Goal: Task Accomplishment & Management: Use online tool/utility

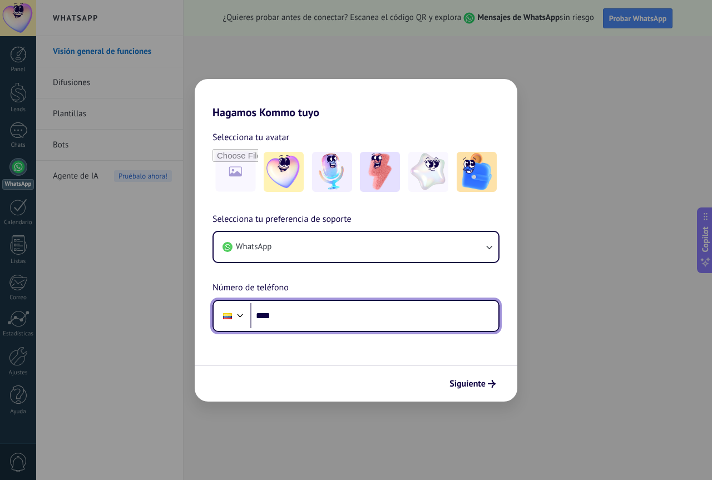
click at [297, 323] on input "****" at bounding box center [374, 316] width 248 height 26
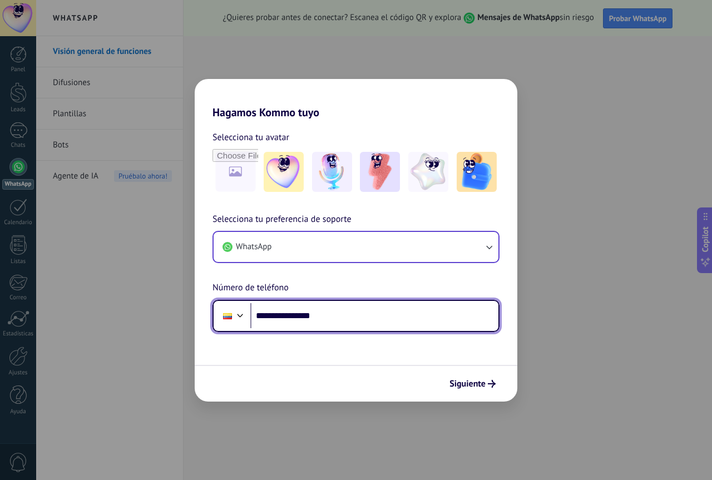
type input "**********"
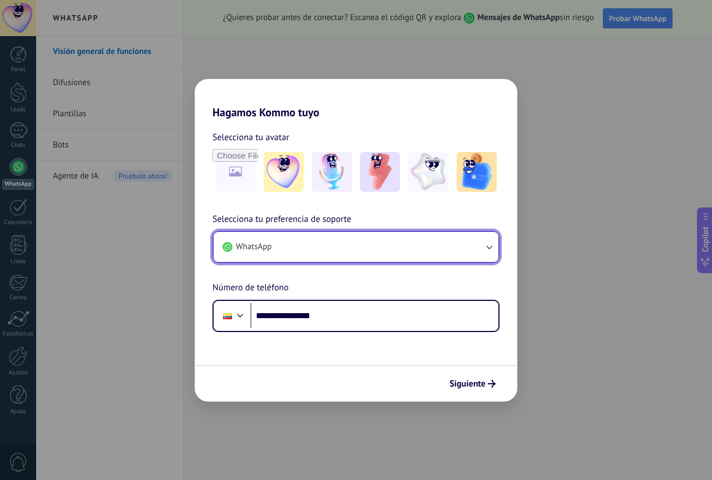
click at [490, 244] on icon "button" at bounding box center [488, 246] width 11 height 11
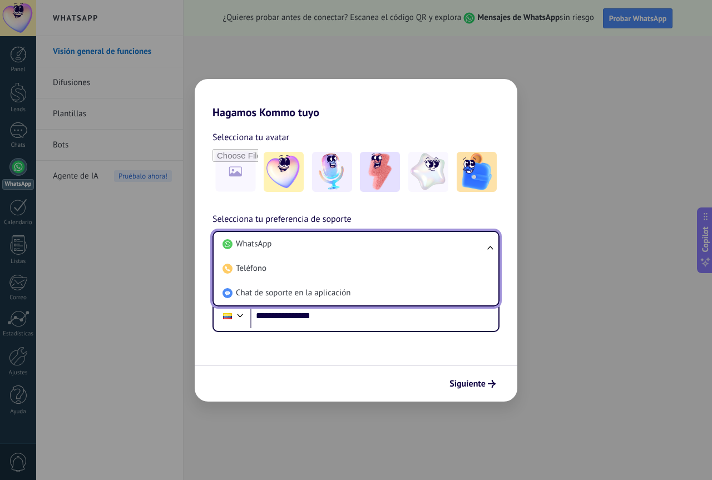
click at [490, 244] on ul "WhatsApp Teléfono Chat de soporte en la aplicación" at bounding box center [355, 269] width 287 height 76
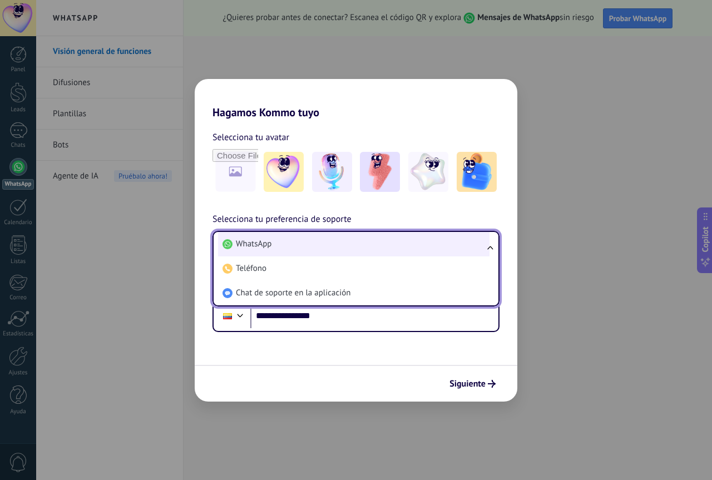
click at [271, 243] on span "WhatsApp" at bounding box center [254, 244] width 36 height 11
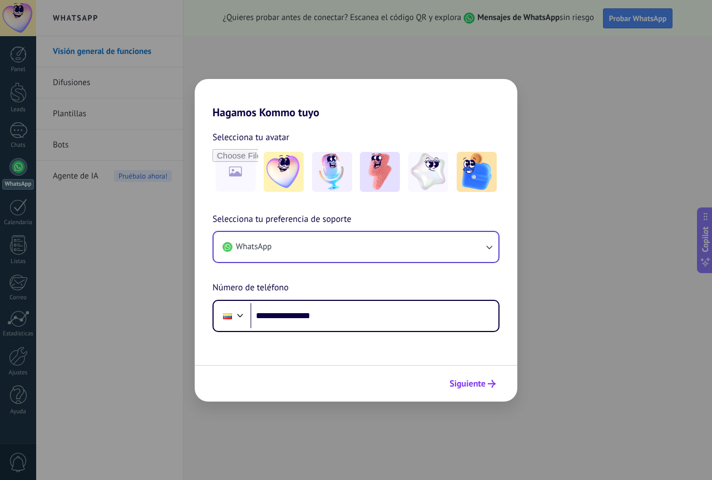
click at [464, 390] on button "Siguiente" at bounding box center [472, 383] width 56 height 19
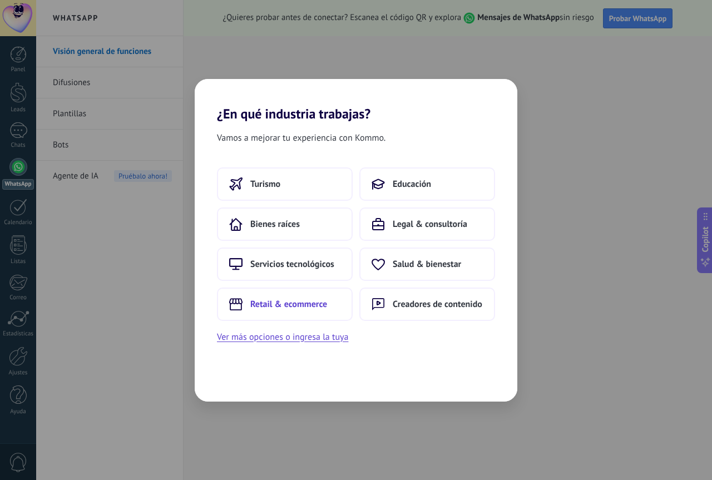
click at [292, 304] on span "Retail & ecommerce" at bounding box center [288, 304] width 77 height 11
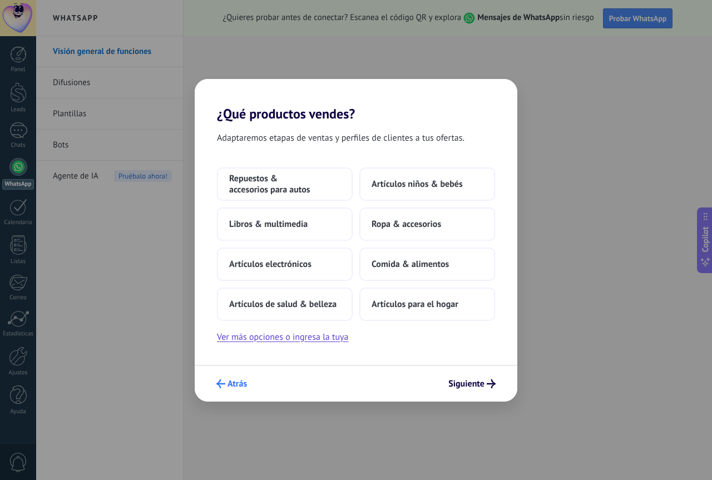
click at [229, 380] on span "Atrás" at bounding box center [236, 384] width 19 height 8
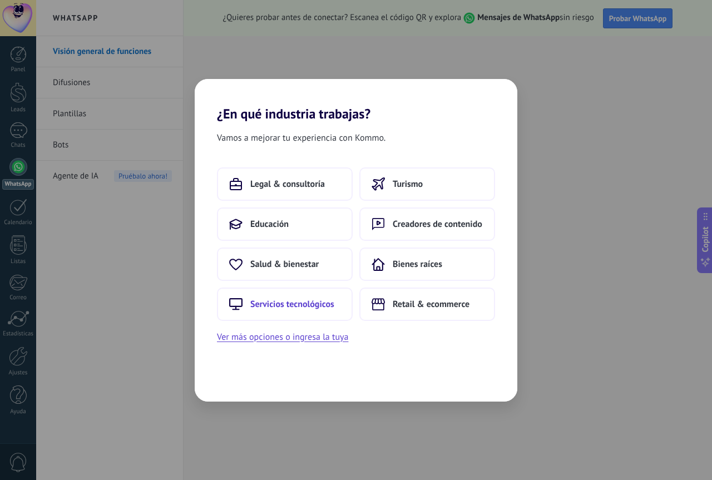
click at [304, 304] on span "Servicios tecnológicos" at bounding box center [292, 304] width 84 height 11
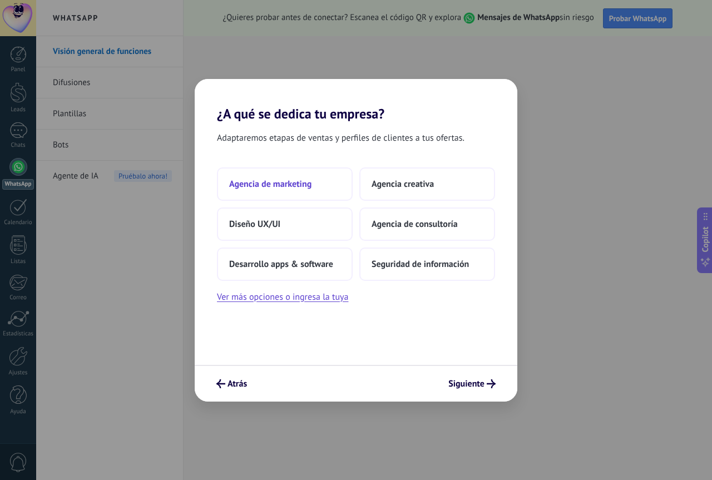
click at [284, 193] on button "Agencia de marketing" at bounding box center [285, 183] width 136 height 33
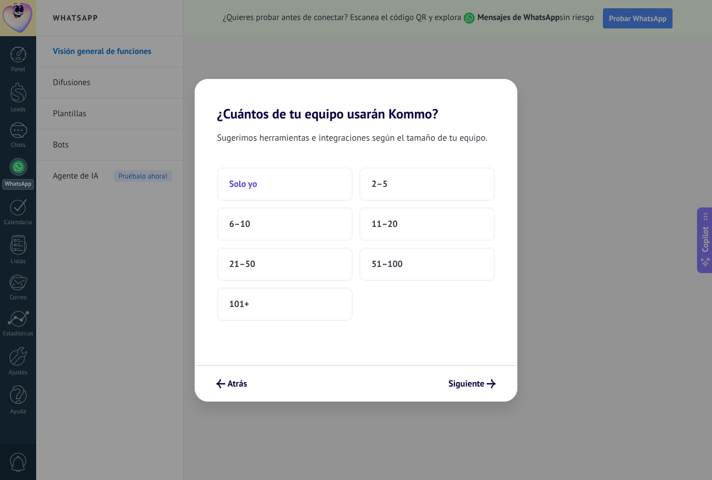
click at [281, 187] on button "Solo yo" at bounding box center [285, 183] width 136 height 33
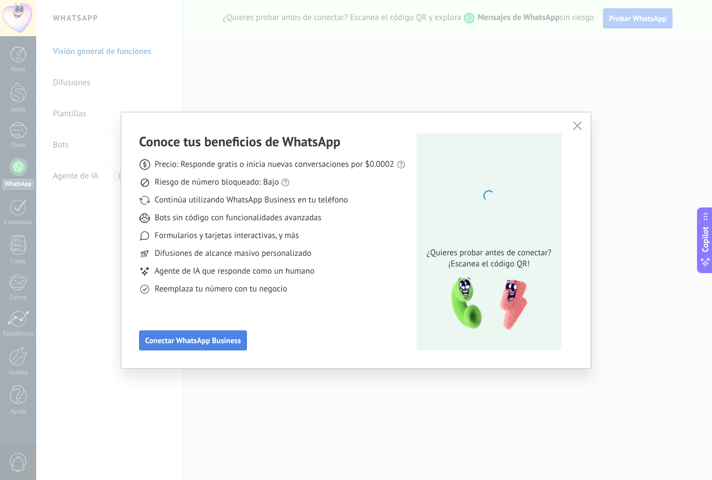
click at [209, 335] on button "Conectar WhatsApp Business" at bounding box center [193, 340] width 108 height 20
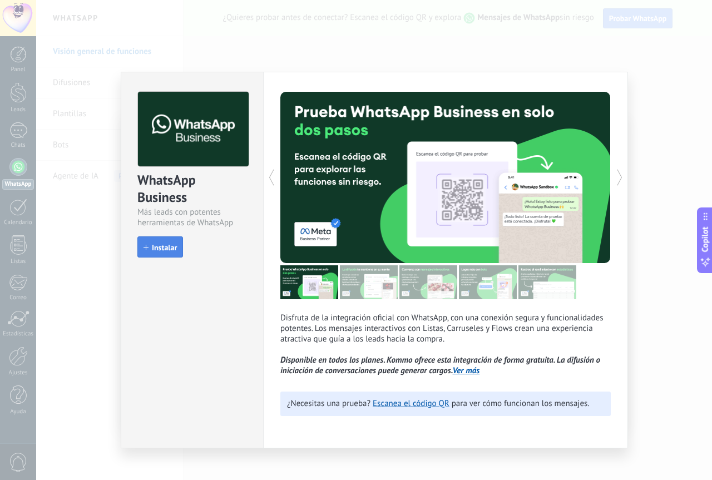
click at [177, 250] on button "Instalar" at bounding box center [160, 246] width 46 height 21
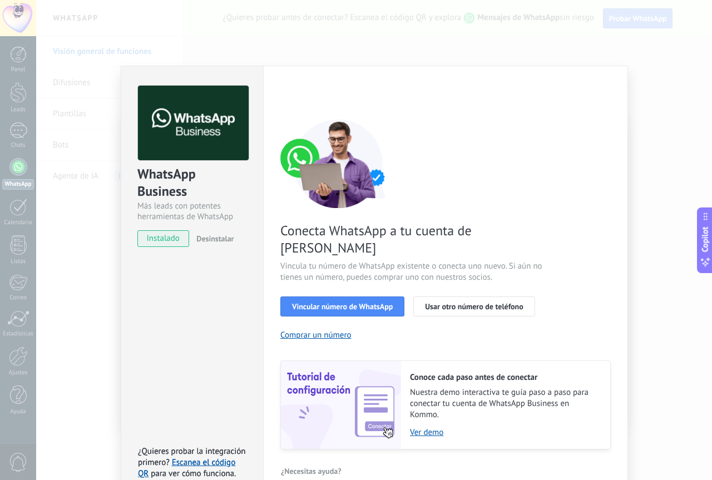
scroll to position [11, 0]
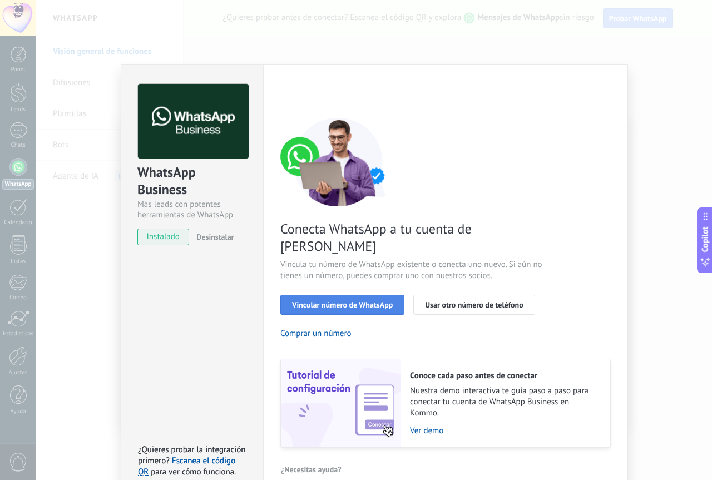
click at [349, 295] on button "Vincular número de WhatsApp" at bounding box center [342, 305] width 124 height 20
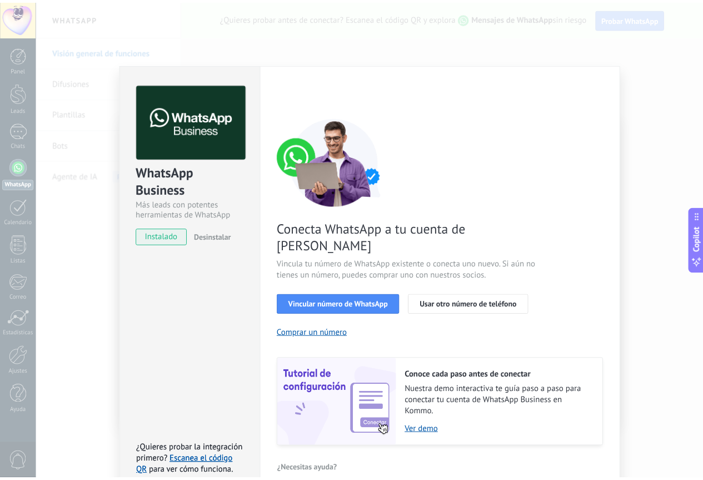
scroll to position [0, 0]
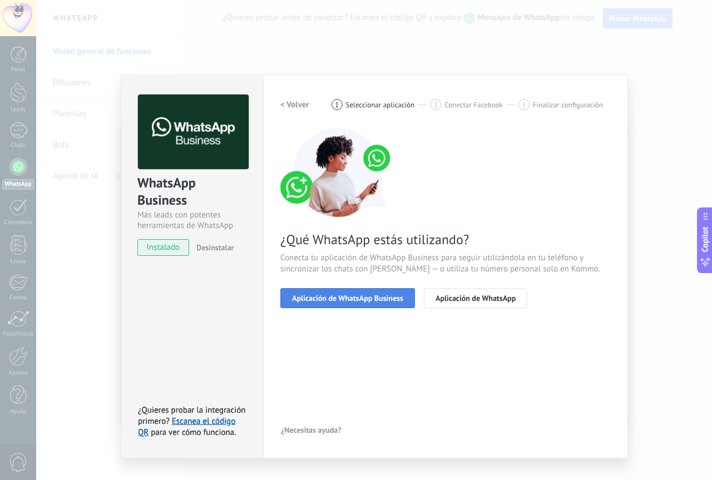
click at [405, 297] on button "Aplicación de WhatsApp Business" at bounding box center [347, 298] width 135 height 20
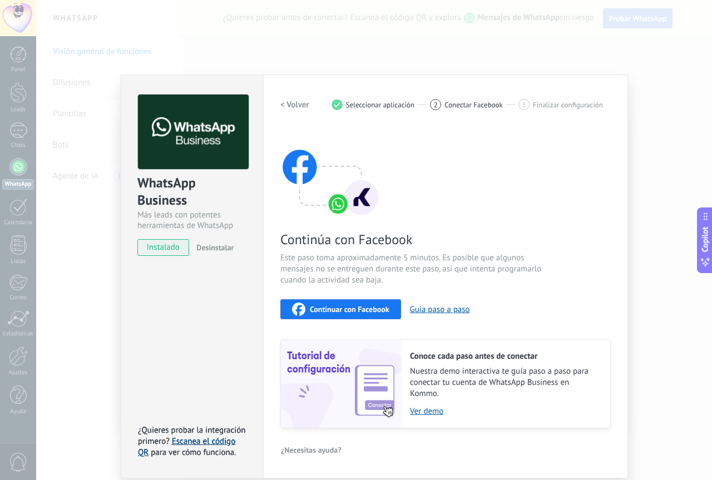
click at [198, 444] on link "Escanea el código QR" at bounding box center [186, 447] width 97 height 22
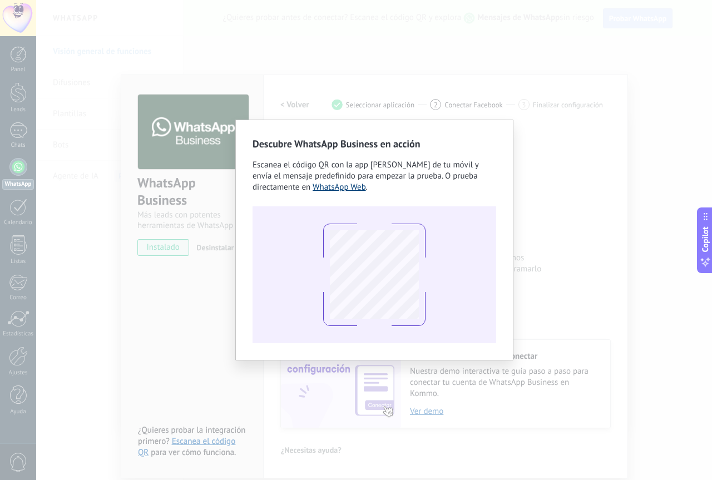
click at [344, 187] on link "WhatsApp Web" at bounding box center [339, 187] width 53 height 11
click at [132, 302] on div "Descubre WhatsApp Business en acción Escanea el código QR con la app [PERSON_NA…" at bounding box center [374, 240] width 676 height 480
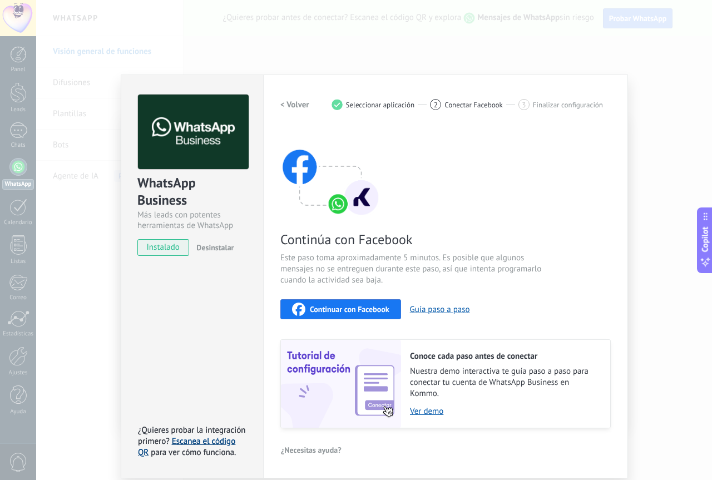
click at [181, 443] on link "Escanea el código QR" at bounding box center [186, 447] width 97 height 22
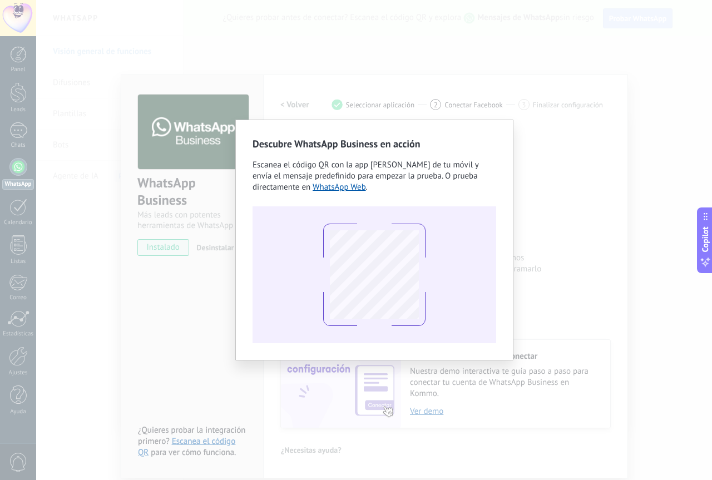
click at [350, 180] on span "Escanea el código QR con la app [PERSON_NAME] de tu móvil y envía el mensaje pr…" at bounding box center [365, 176] width 226 height 33
click at [336, 187] on link "WhatsApp Web" at bounding box center [339, 187] width 53 height 11
click at [127, 330] on div "Descubre WhatsApp Business en acción Escanea el código QR con la app [PERSON_NA…" at bounding box center [374, 240] width 676 height 480
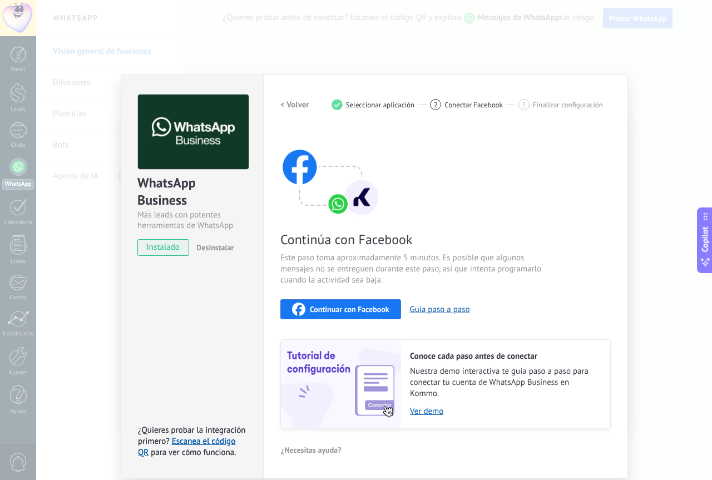
click at [150, 350] on div "WhatsApp Business Más leads con potentes herramientas de WhatsApp instalado Des…" at bounding box center [192, 277] width 142 height 404
click at [90, 83] on div "WhatsApp Business Más leads con potentes herramientas de WhatsApp instalado Des…" at bounding box center [374, 240] width 676 height 480
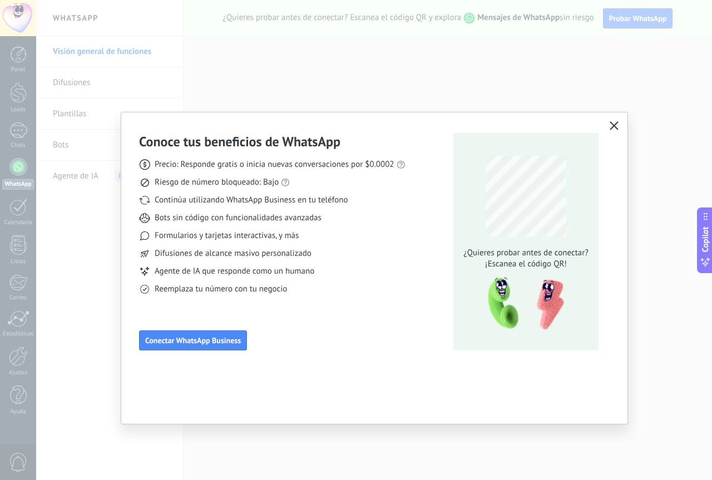
click at [615, 121] on button "button" at bounding box center [614, 126] width 14 height 16
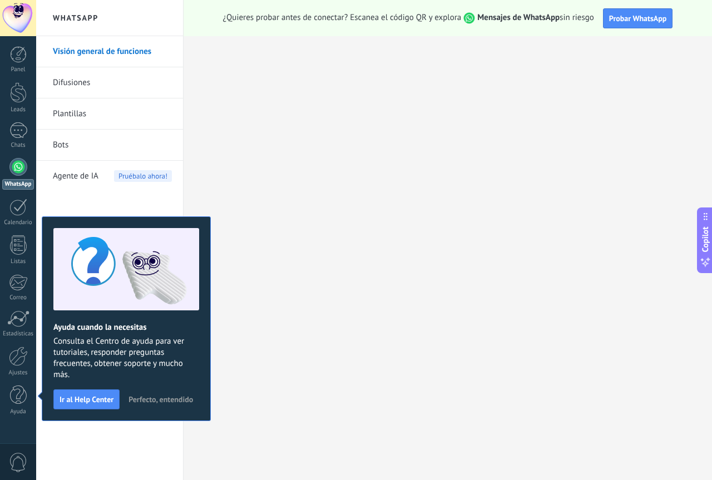
click at [179, 433] on div "Visión general de funciones Difusiones Plantillas Bots Agente de IA Pruébalo ah…" at bounding box center [109, 258] width 147 height 444
click at [19, 361] on div at bounding box center [18, 355] width 19 height 19
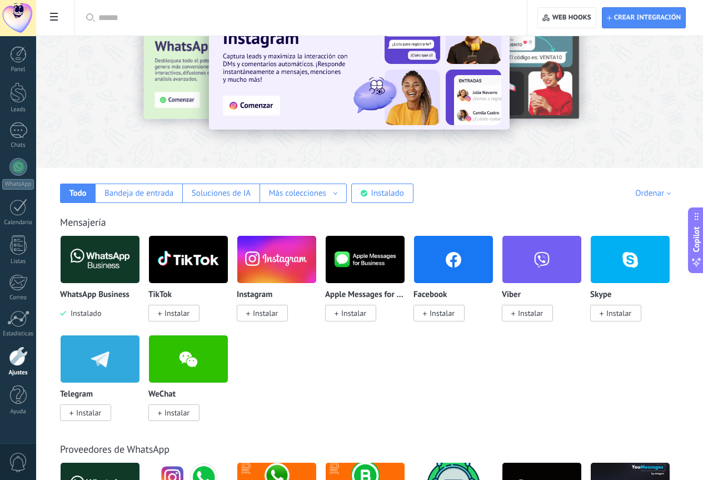
scroll to position [111, 0]
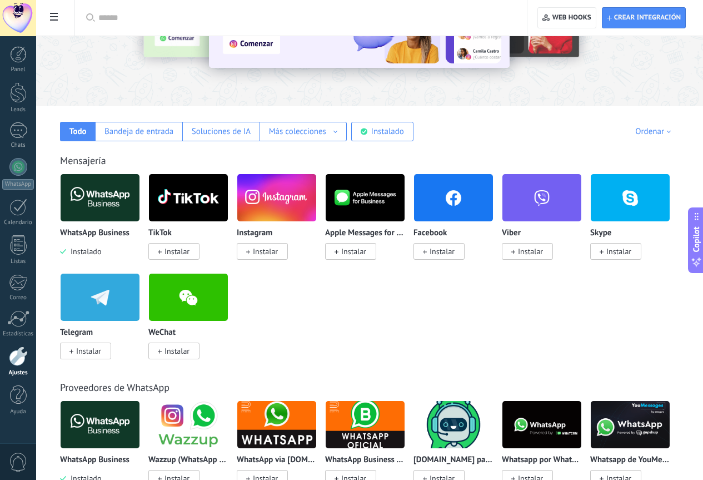
click at [101, 250] on span "Instalado" at bounding box center [83, 251] width 35 height 10
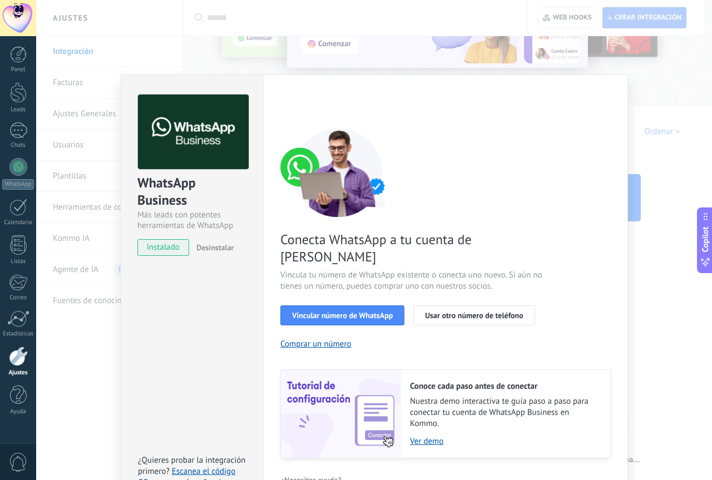
click at [206, 249] on span "Desinstalar" at bounding box center [214, 247] width 37 height 10
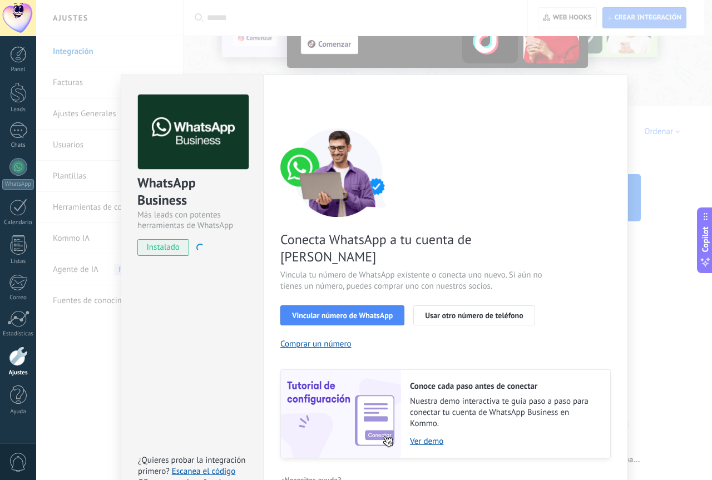
click at [21, 346] on div "Panel Leads Chats WhatsApp Clientes" at bounding box center [18, 236] width 36 height 380
click at [22, 360] on div at bounding box center [18, 355] width 19 height 19
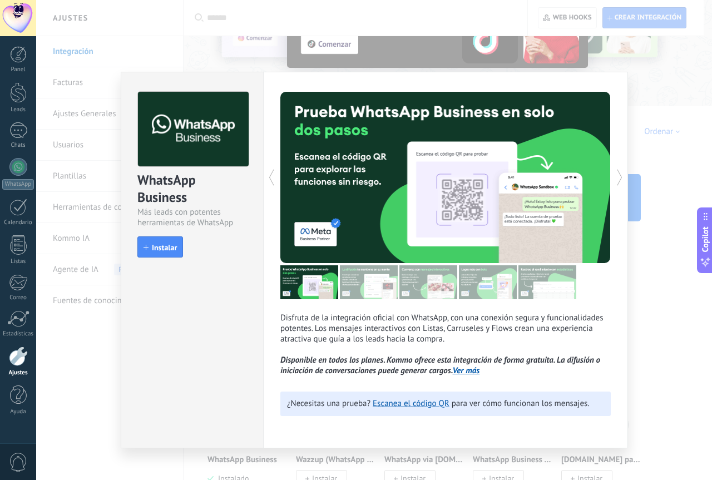
click at [167, 331] on div "WhatsApp Business Más leads con potentes herramientas de WhatsApp install Insta…" at bounding box center [192, 260] width 142 height 376
click at [669, 59] on div "WhatsApp Business Más leads con potentes herramientas de WhatsApp install Insta…" at bounding box center [374, 240] width 676 height 480
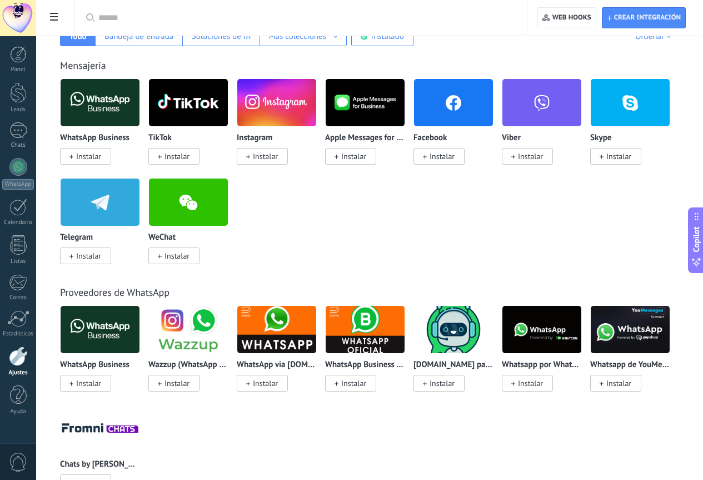
scroll to position [222, 0]
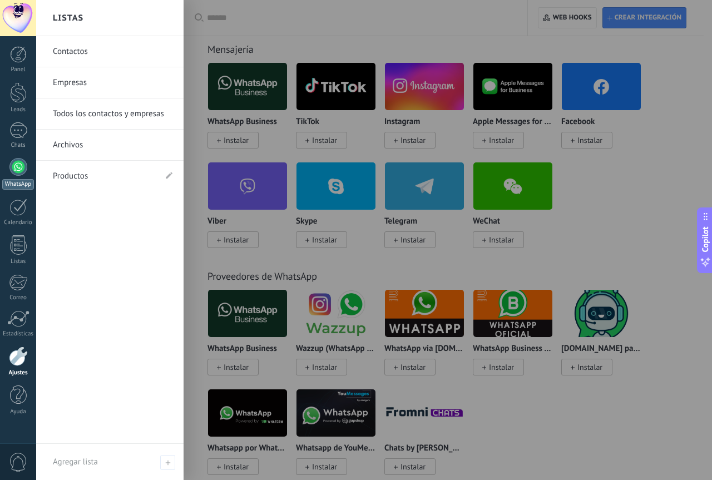
click at [28, 174] on link "WhatsApp" at bounding box center [18, 174] width 36 height 32
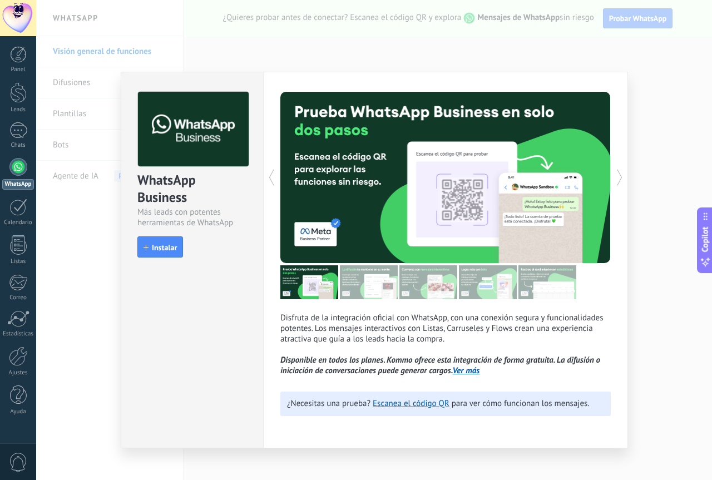
click at [93, 304] on div "WhatsApp Business Más leads con potentes herramientas de WhatsApp install Insta…" at bounding box center [374, 240] width 676 height 480
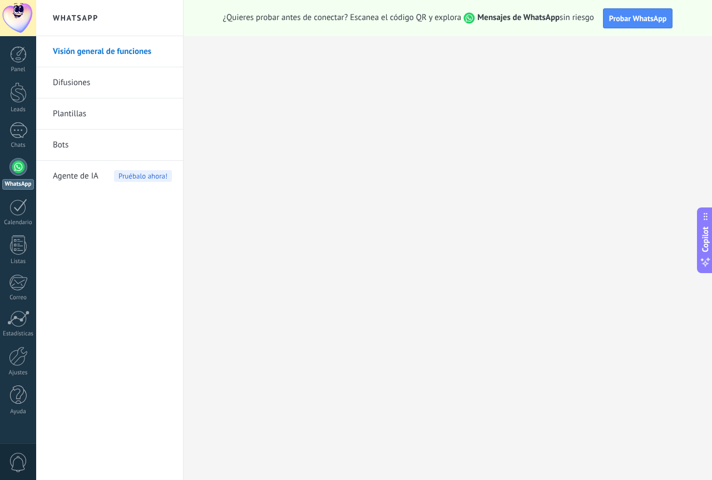
click at [96, 80] on link "Difusiones" at bounding box center [112, 82] width 119 height 31
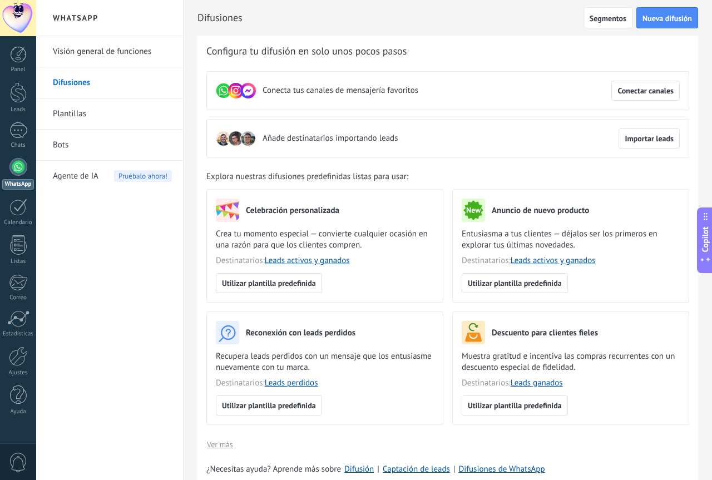
click at [91, 124] on link "Plantillas" at bounding box center [112, 113] width 119 height 31
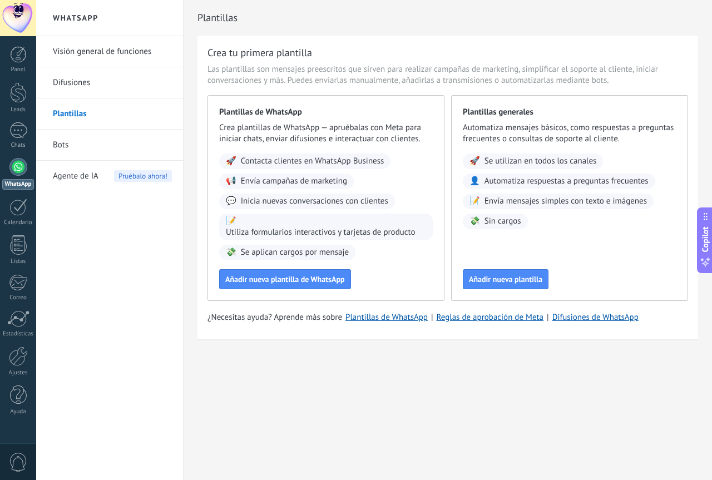
click at [104, 155] on link "Bots" at bounding box center [112, 145] width 119 height 31
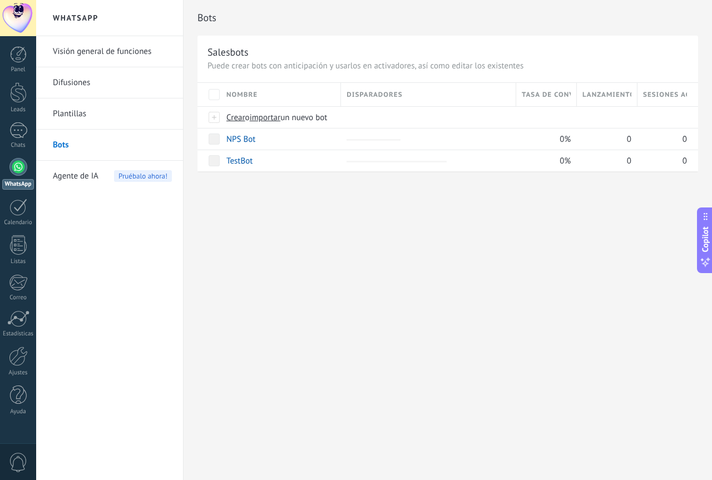
click at [92, 174] on span "Agente de IA" at bounding box center [76, 176] width 46 height 31
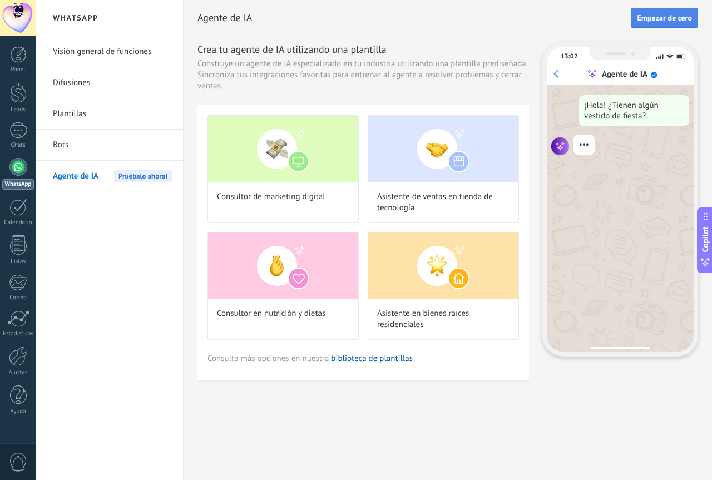
click at [671, 14] on span "Empezar de cero" at bounding box center [664, 18] width 55 height 8
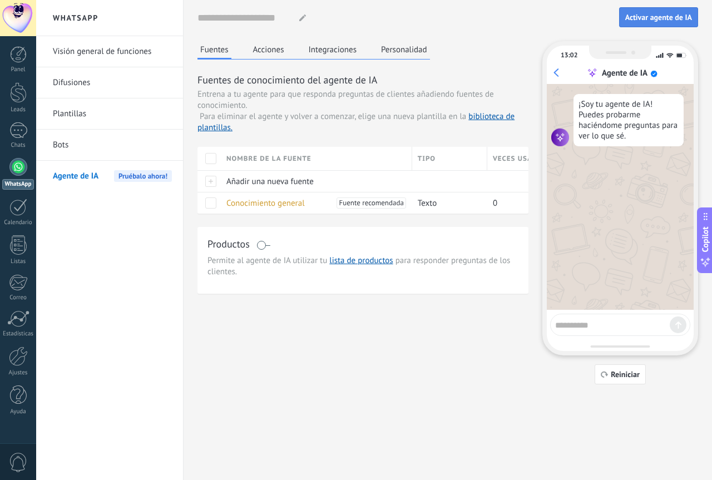
click at [666, 17] on span "Activar agente de IA" at bounding box center [658, 17] width 67 height 8
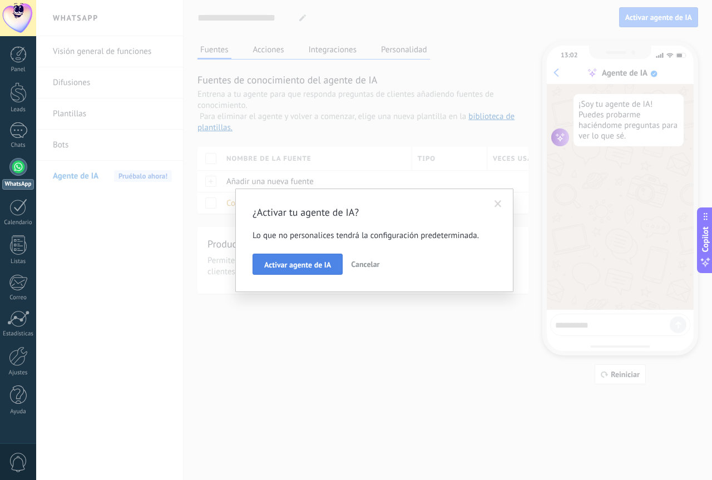
click at [318, 269] on span "Activar agente de IA" at bounding box center [297, 265] width 67 height 8
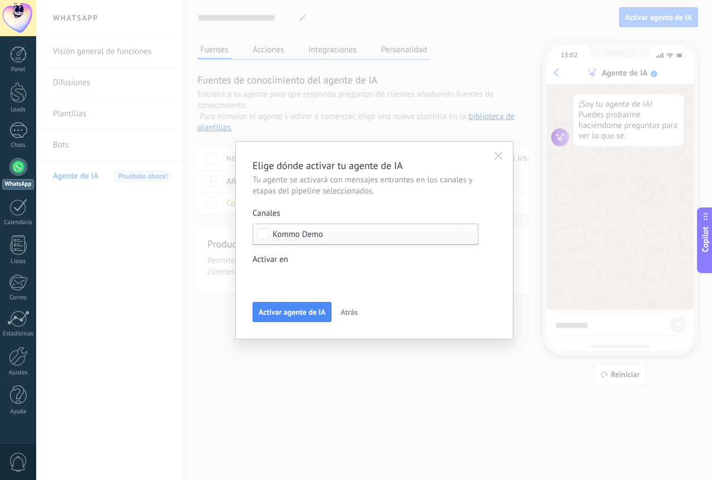
click at [313, 234] on span "Kommo Demo" at bounding box center [297, 234] width 51 height 8
click at [330, 256] on span "Kommo Demo" at bounding box center [311, 254] width 51 height 11
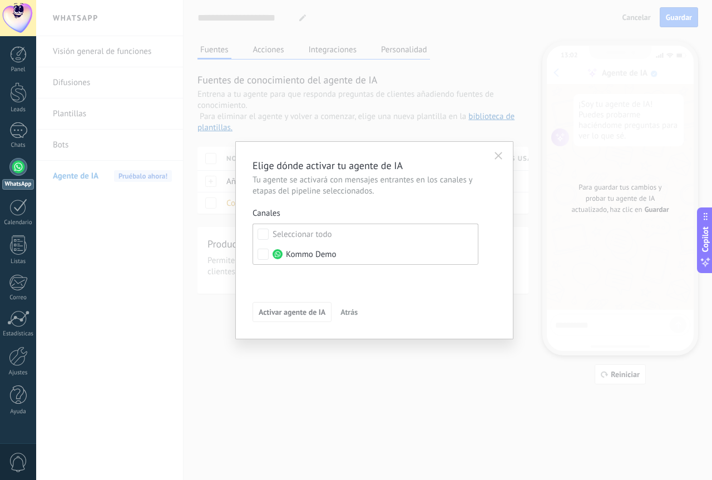
click at [0, 0] on div "Leads Entrantes Nueva consulta Cualificado Llamada agendada Propuesta en prepar…" at bounding box center [0, 0] width 0 height 0
click at [264, 253] on div at bounding box center [374, 240] width 676 height 480
click at [0, 0] on div "Leads Entrantes Nueva consulta Cualificado Llamada agendada Propuesta en prepar…" at bounding box center [0, 0] width 0 height 0
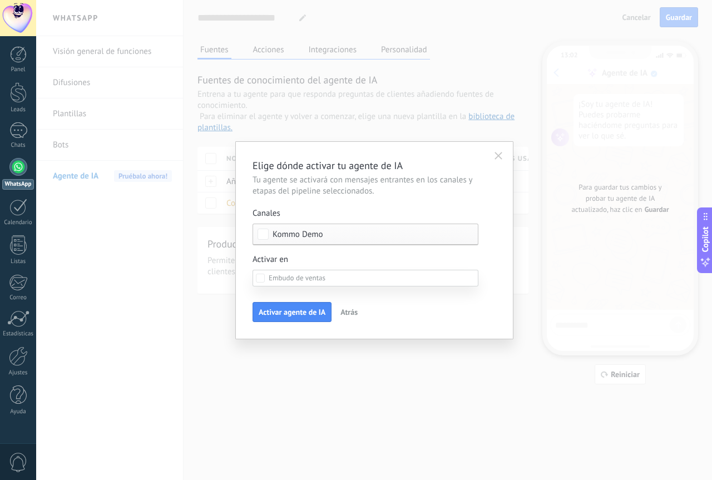
scroll to position [158, 0]
click at [338, 344] on div "Leads Entrantes Nueva consulta Cualificado Llamada agendada Propuesta en prepar…" at bounding box center [365, 373] width 226 height 206
click at [314, 313] on span "Activar agente de IA" at bounding box center [292, 312] width 67 height 8
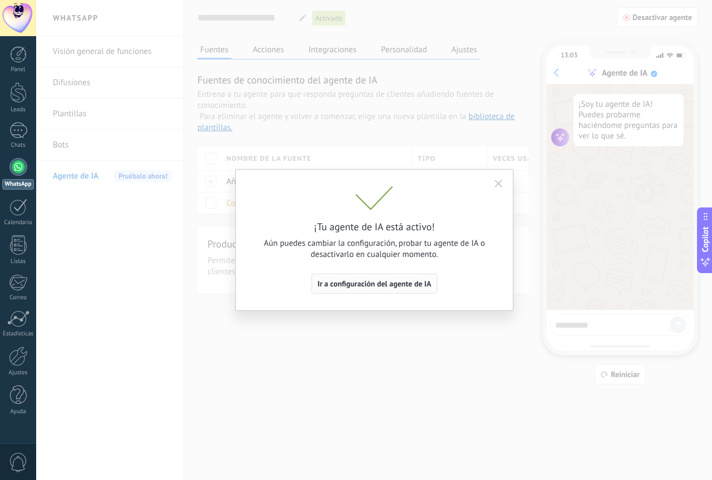
click at [415, 278] on button "Ir a configuración del agente de IA" at bounding box center [374, 284] width 126 height 20
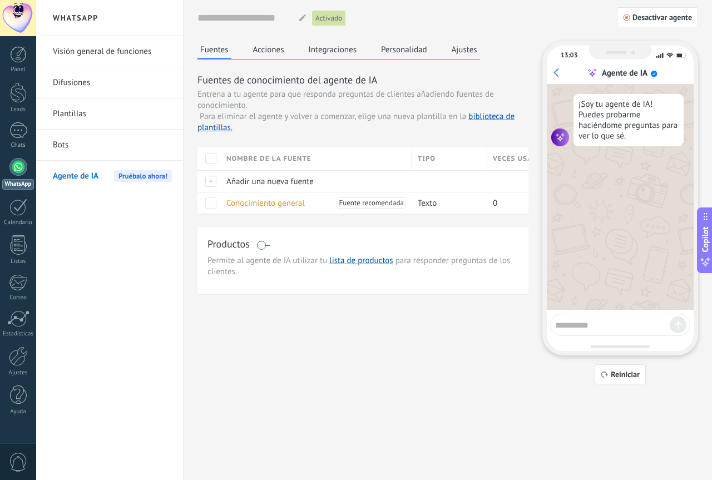
click at [596, 323] on textarea at bounding box center [612, 323] width 115 height 14
type textarea "****"
click at [53, 149] on link "Bots" at bounding box center [112, 145] width 119 height 31
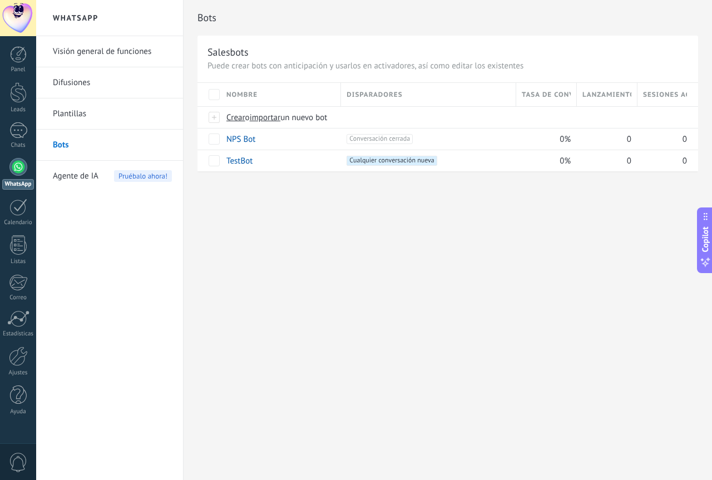
click at [98, 121] on link "Plantillas" at bounding box center [112, 113] width 119 height 31
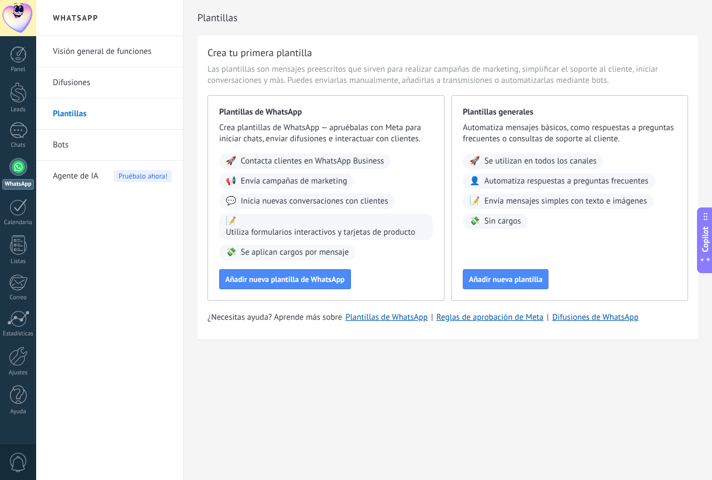
click at [122, 74] on link "Difusiones" at bounding box center [112, 82] width 119 height 31
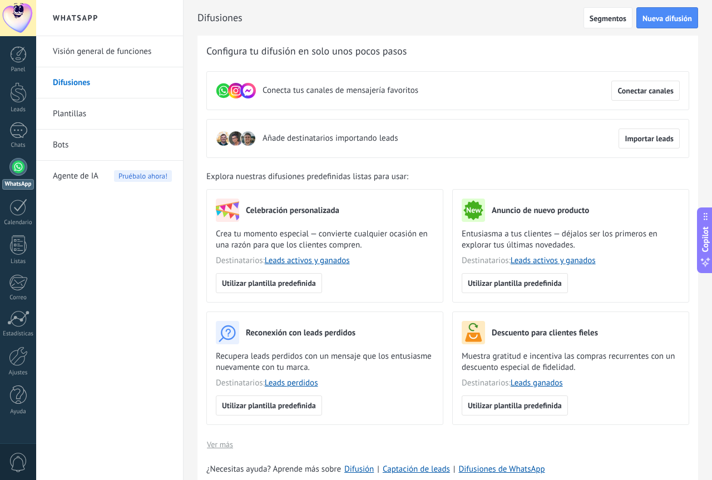
click at [120, 49] on link "Visión general de funciones" at bounding box center [112, 51] width 119 height 31
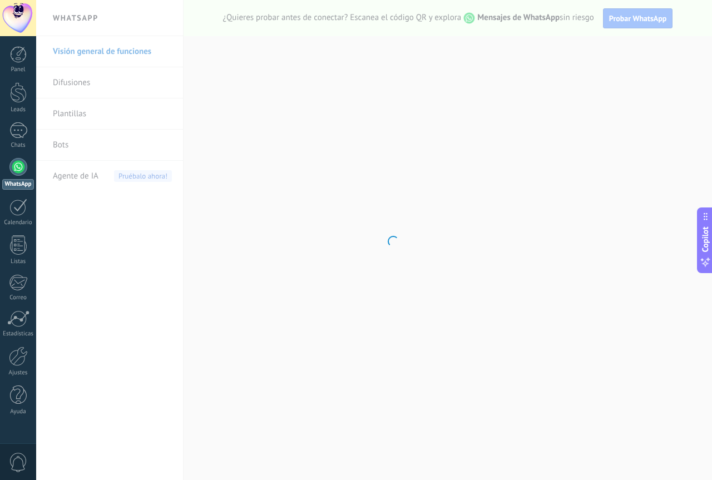
click at [120, 48] on body ".abecls-1,.abecls-2{fill-rule:evenodd}.abecls-2{fill:#fff} .abhcls-1{fill:none}…" at bounding box center [356, 240] width 712 height 480
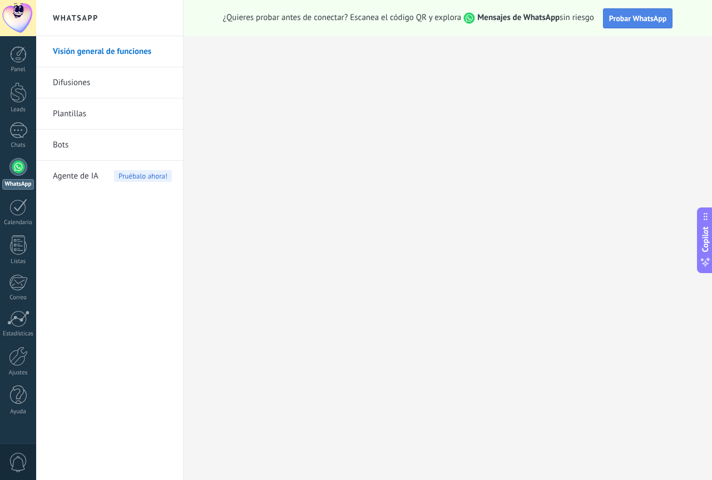
click at [638, 13] on span "Probar WhatsApp" at bounding box center [638, 18] width 58 height 10
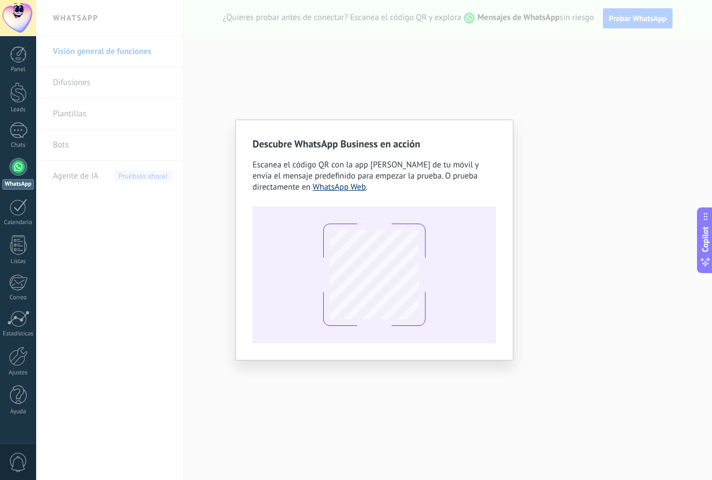
click at [356, 191] on link "WhatsApp Web" at bounding box center [339, 187] width 53 height 11
click at [140, 321] on div "Descubre WhatsApp Business en acción Escanea el código QR con la app [PERSON_NA…" at bounding box center [374, 240] width 676 height 480
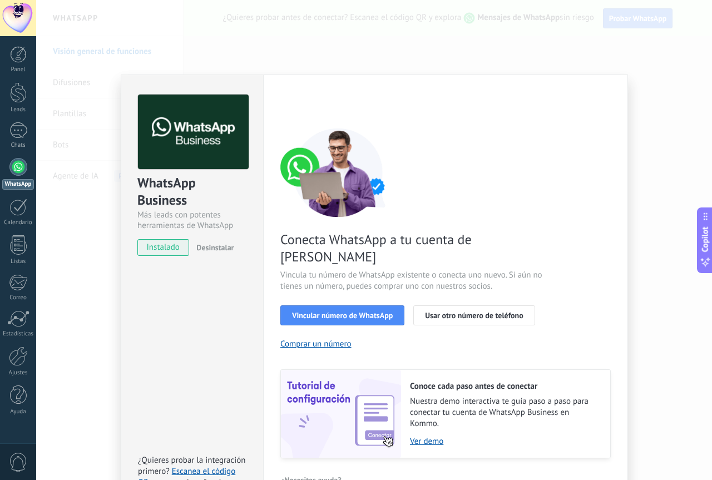
scroll to position [11, 0]
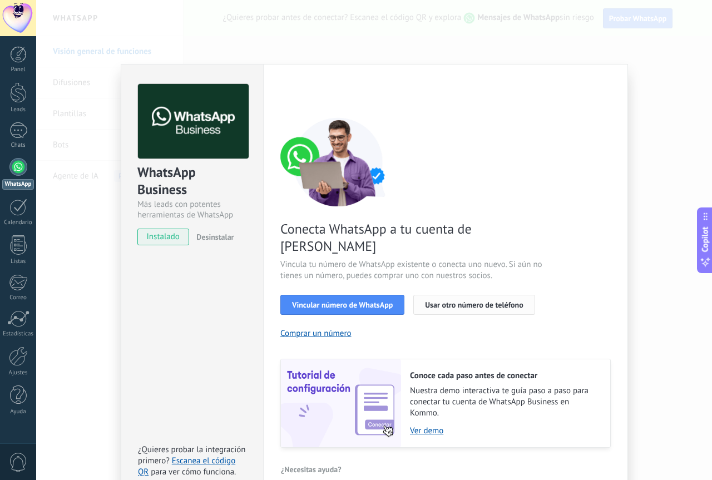
click at [470, 301] on span "Usar otro número de teléfono" at bounding box center [474, 305] width 98 height 8
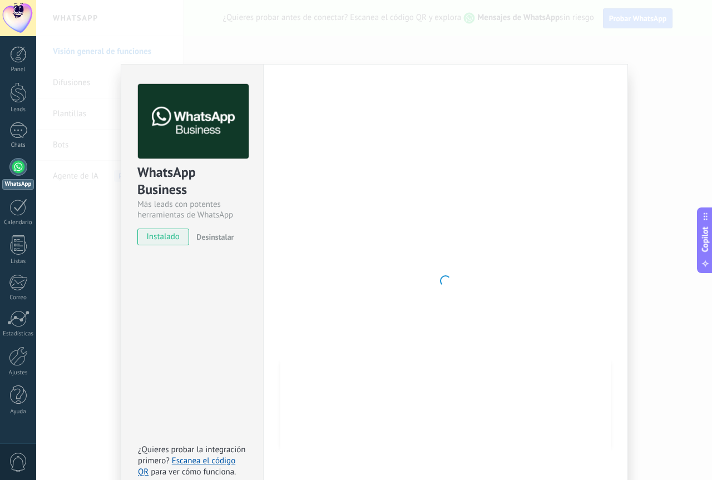
click at [682, 156] on div "WhatsApp Business Más leads con potentes herramientas de WhatsApp instalado Des…" at bounding box center [374, 240] width 676 height 480
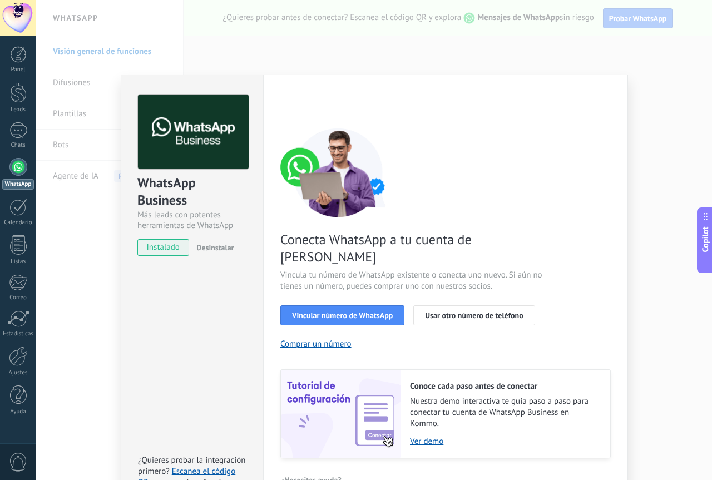
scroll to position [0, 0]
click at [493, 311] on span "Usar otro número de teléfono" at bounding box center [474, 315] width 98 height 8
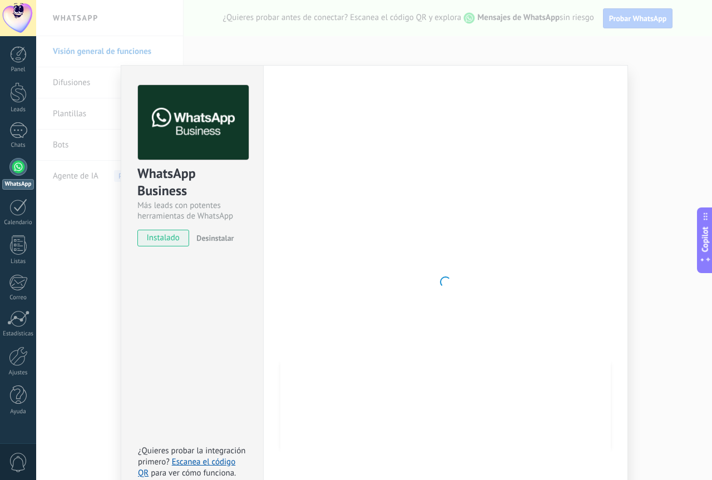
scroll to position [11, 0]
click at [180, 235] on span "instalado" at bounding box center [163, 237] width 51 height 17
drag, startPoint x: 419, startPoint y: 296, endPoint x: 384, endPoint y: 210, distance: 93.0
click at [417, 292] on div at bounding box center [445, 281] width 330 height 394
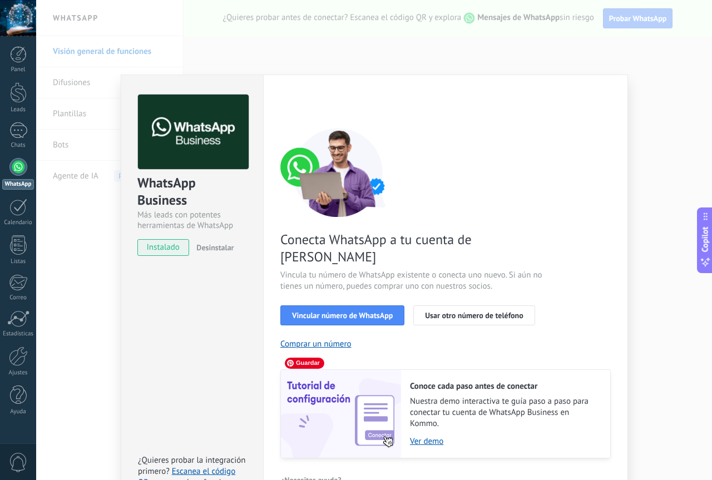
scroll to position [11, 0]
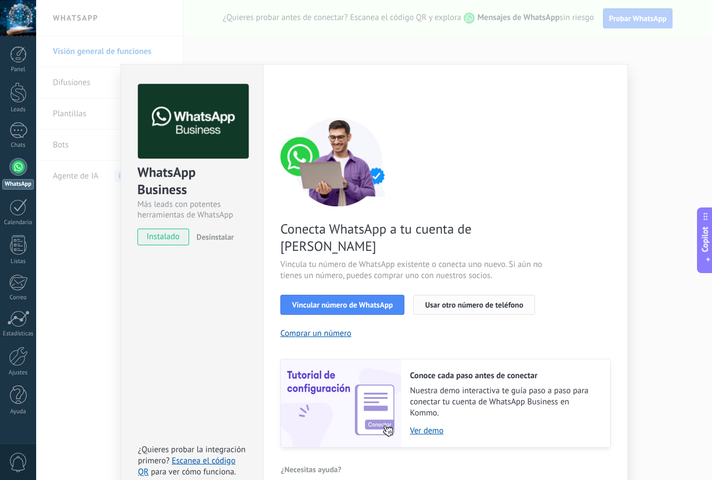
click at [507, 295] on button "Usar otro número de teléfono" at bounding box center [473, 305] width 121 height 20
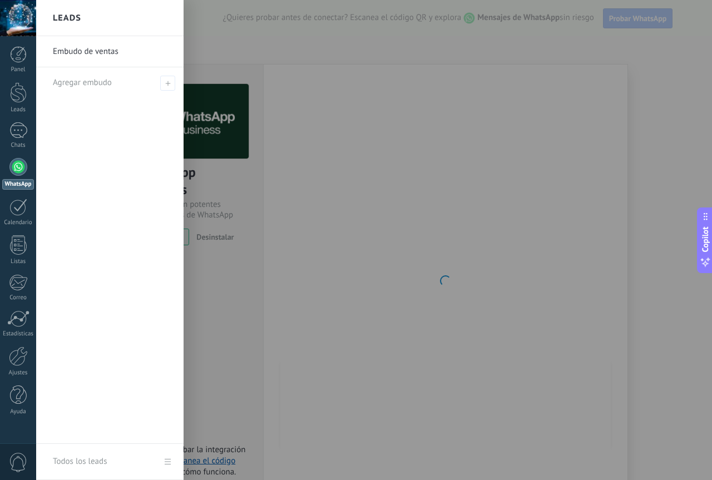
click at [24, 170] on div at bounding box center [18, 167] width 18 height 18
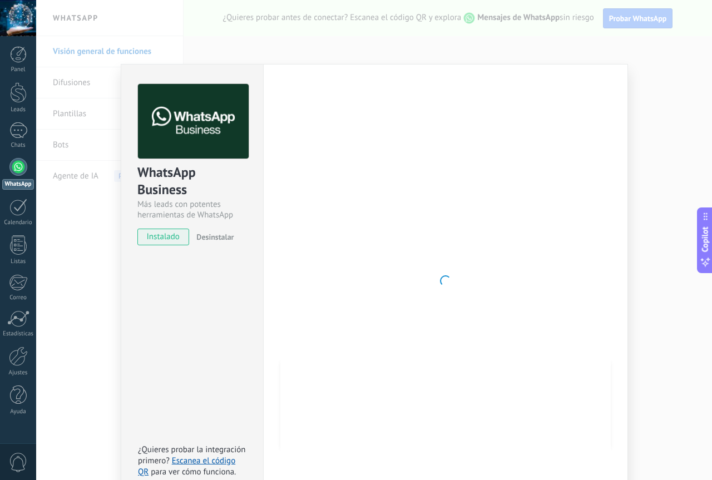
click at [8, 176] on link "WhatsApp" at bounding box center [18, 174] width 36 height 32
click at [22, 131] on div at bounding box center [18, 130] width 18 height 16
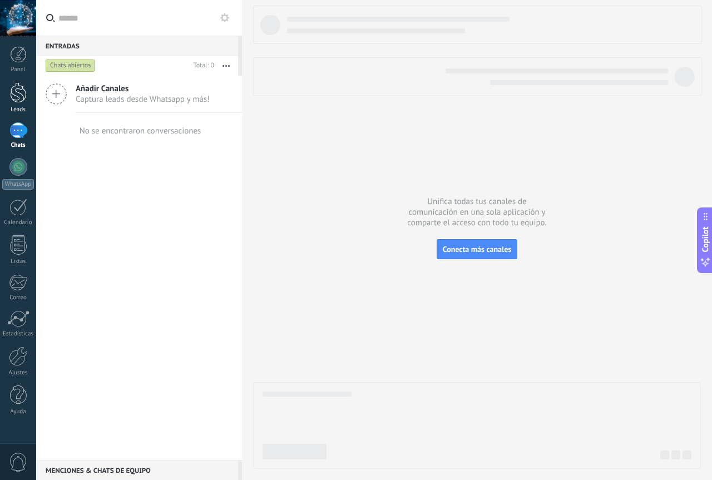
click at [19, 88] on div at bounding box center [18, 92] width 17 height 21
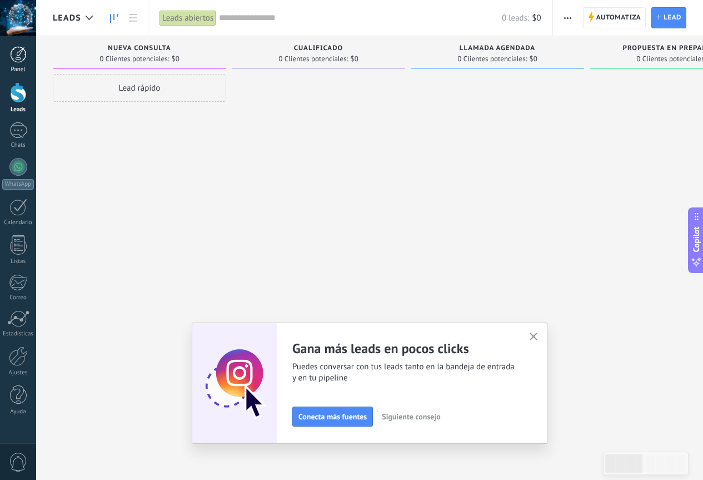
click at [14, 61] on div at bounding box center [18, 54] width 17 height 17
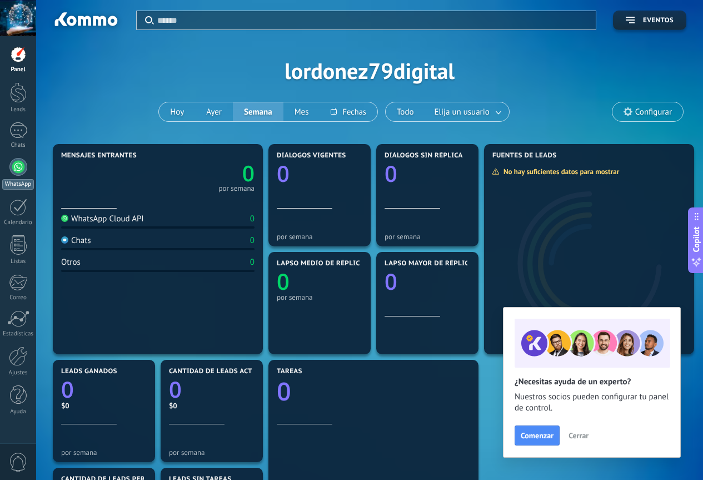
click at [14, 176] on link "WhatsApp" at bounding box center [18, 174] width 36 height 32
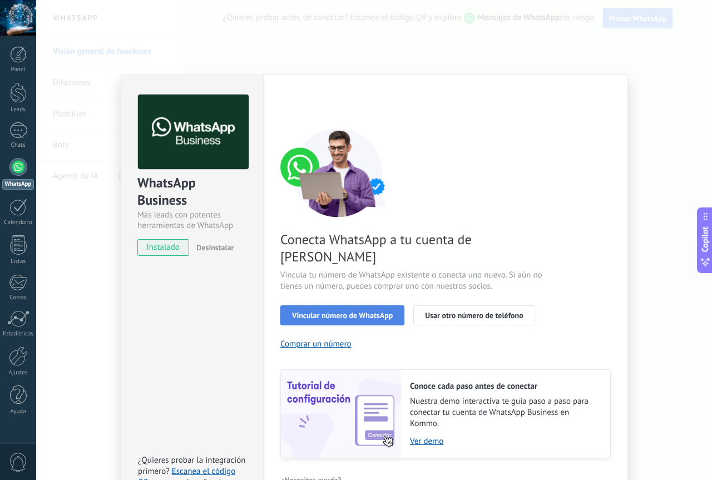
click at [351, 305] on button "Vincular número de WhatsApp" at bounding box center [342, 315] width 124 height 20
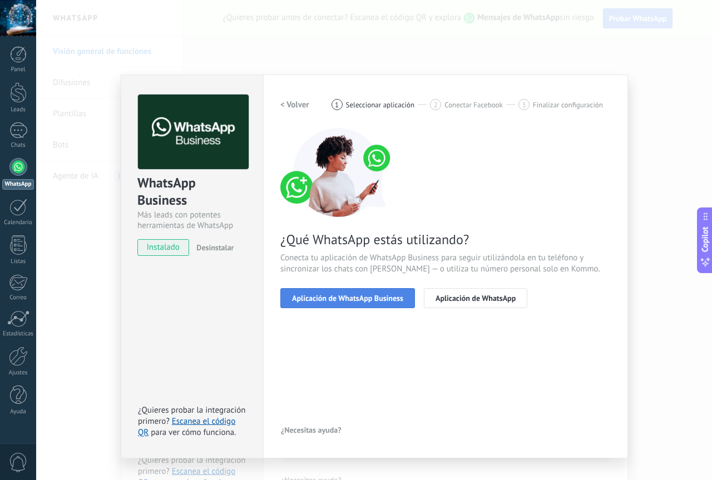
click at [315, 299] on span "Aplicación de WhatsApp Business" at bounding box center [347, 298] width 111 height 8
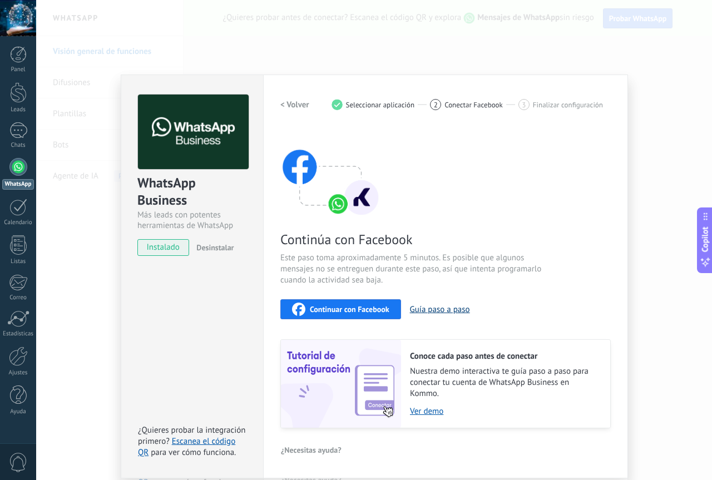
click at [429, 313] on button "Guía paso a paso" at bounding box center [440, 309] width 60 height 11
click at [228, 452] on span "para ver cómo funciona." at bounding box center [193, 452] width 85 height 11
click at [220, 442] on link "Escanea el código QR" at bounding box center [186, 447] width 97 height 22
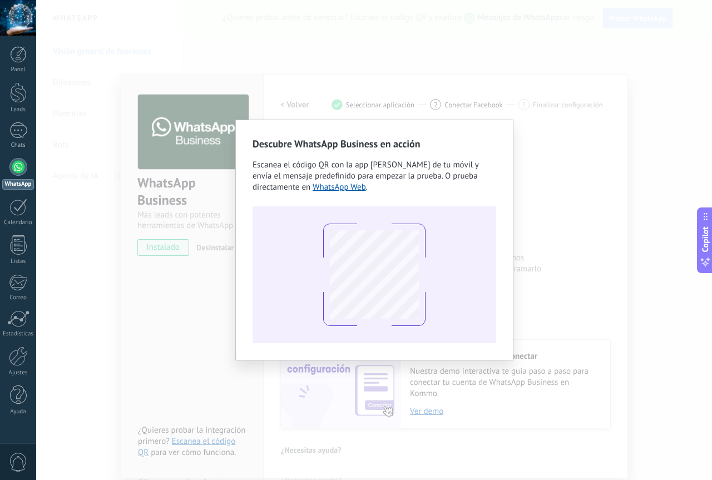
click at [209, 363] on div "Descubre WhatsApp Business en acción Escanea el código QR con la app [PERSON_NA…" at bounding box center [374, 240] width 676 height 480
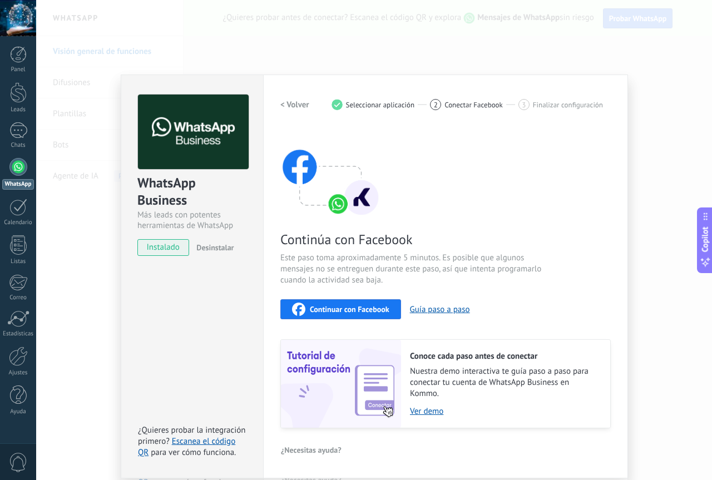
drag, startPoint x: 100, startPoint y: 90, endPoint x: 35, endPoint y: 122, distance: 71.9
click at [100, 90] on div "WhatsApp Business Más leads con potentes herramientas de WhatsApp instalado Des…" at bounding box center [374, 240] width 676 height 480
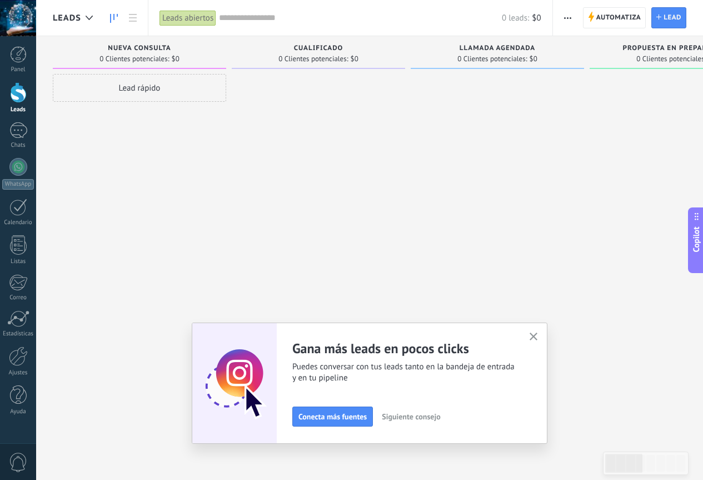
click at [535, 336] on icon "button" at bounding box center [534, 337] width 8 height 8
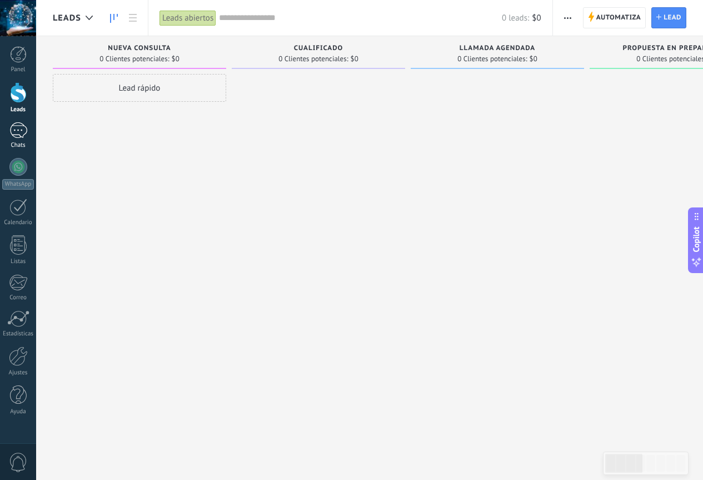
click at [16, 147] on div "Chats" at bounding box center [18, 145] width 32 height 7
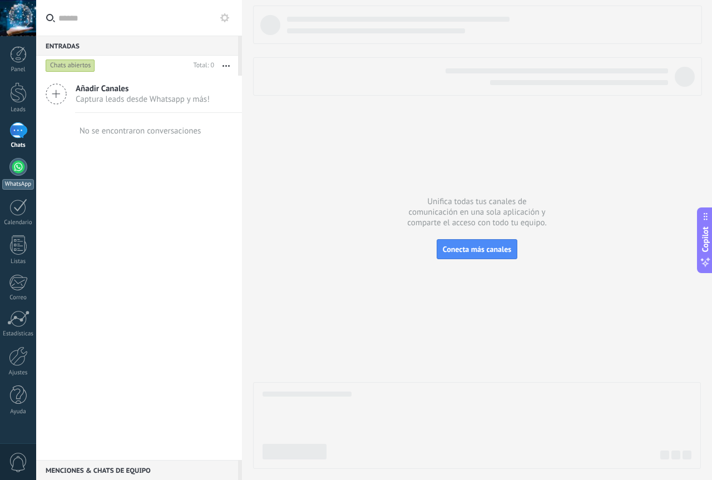
click at [26, 182] on div "WhatsApp" at bounding box center [18, 184] width 32 height 11
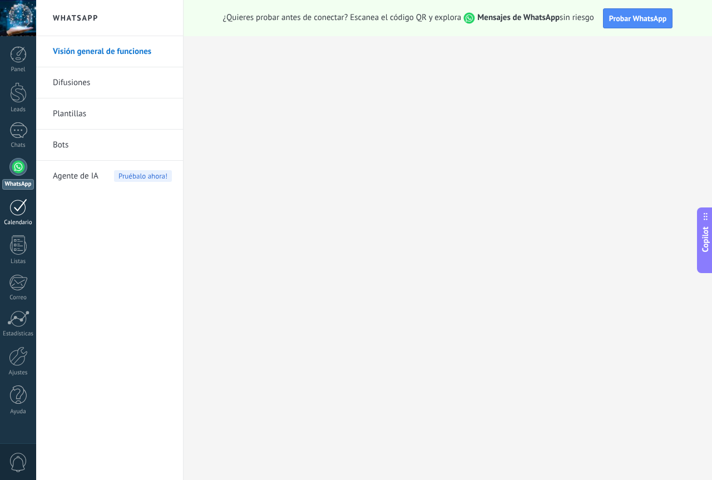
click at [17, 212] on div at bounding box center [18, 207] width 18 height 17
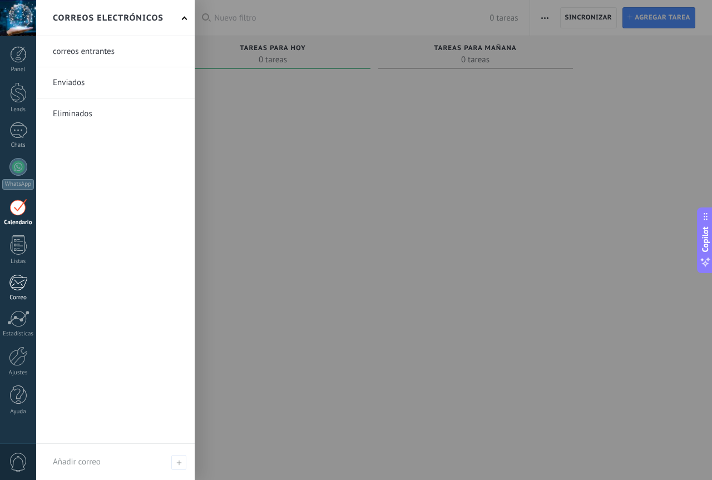
click at [23, 284] on div at bounding box center [18, 282] width 18 height 17
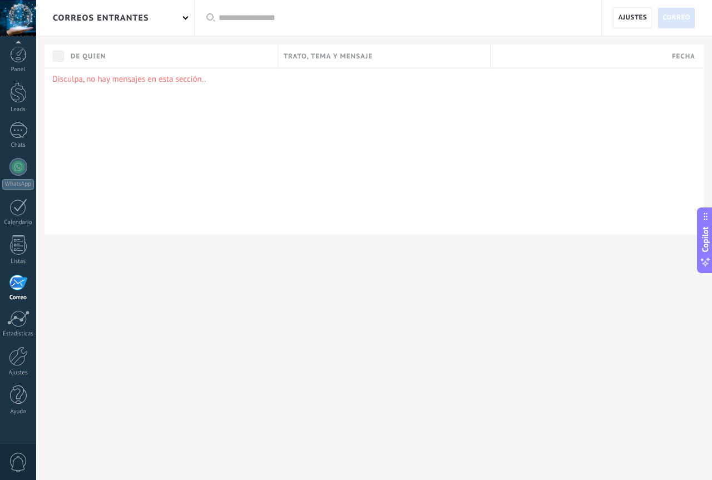
click at [13, 463] on span "0" at bounding box center [18, 462] width 19 height 19
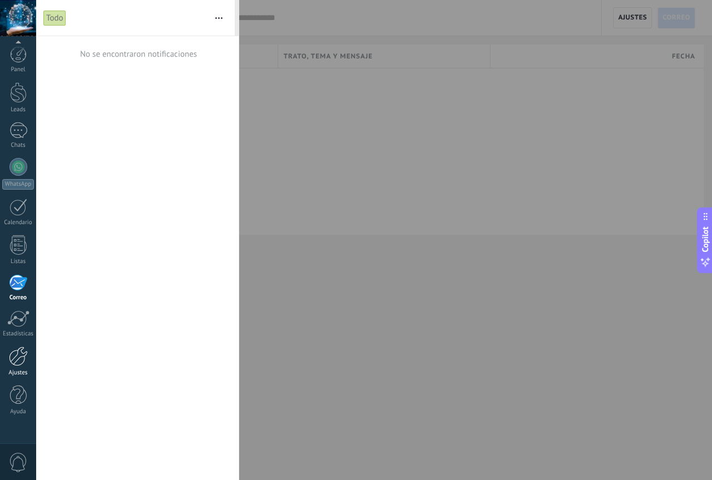
click at [24, 368] on link "Ajustes" at bounding box center [18, 361] width 36 height 30
